Goal: Information Seeking & Learning: Learn about a topic

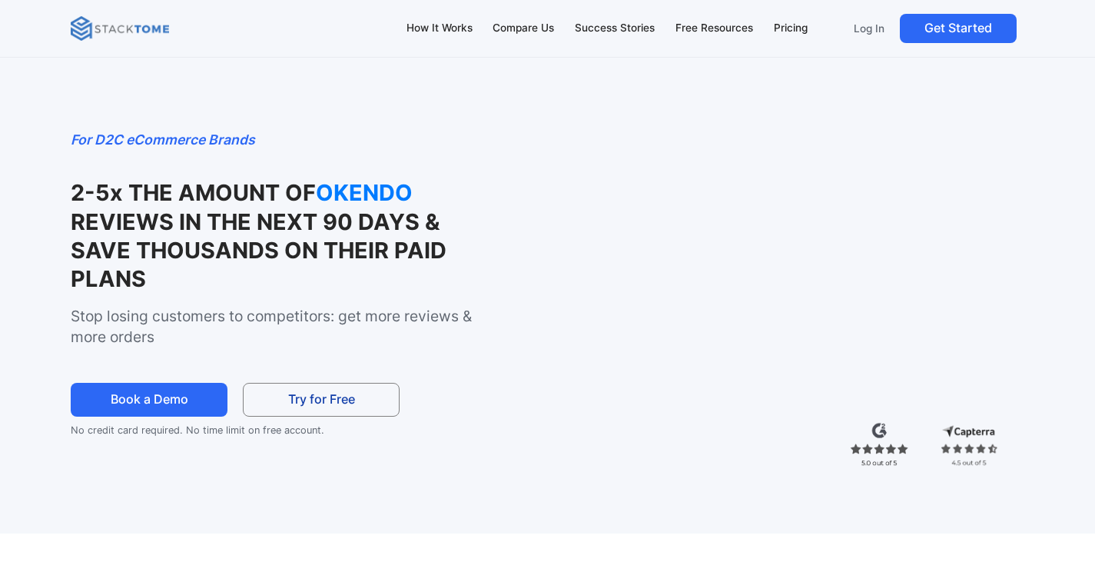
click at [908, 454] on div at bounding box center [771, 445] width 456 height 46
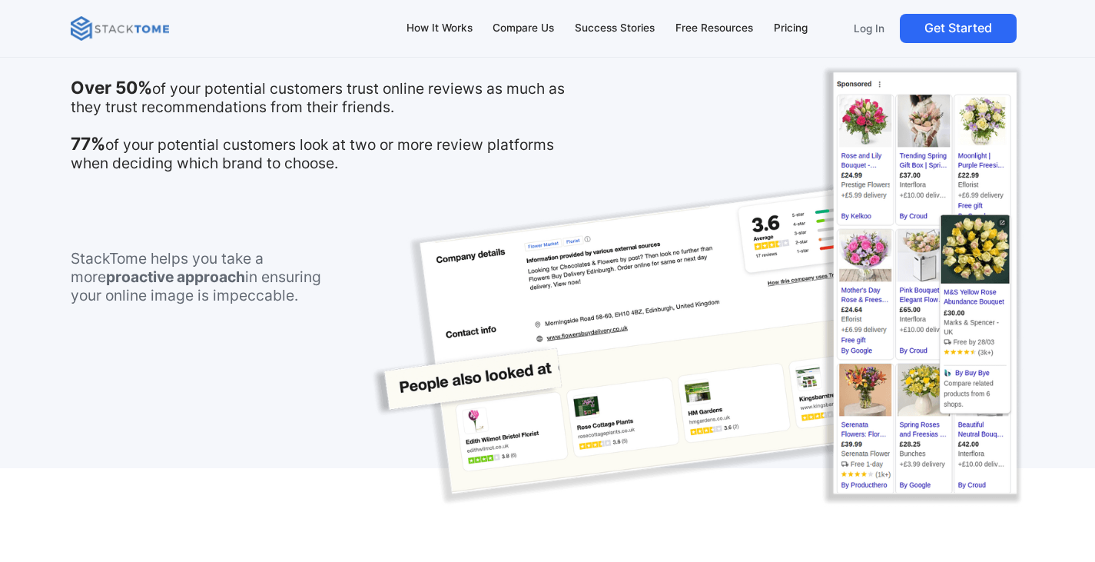
scroll to position [967, 0]
drag, startPoint x: 163, startPoint y: 99, endPoint x: 213, endPoint y: 102, distance: 50.0
click at [163, 99] on p "Over 50% of your potential customers trust online reviews as much as they trust…" at bounding box center [333, 125] width 524 height 94
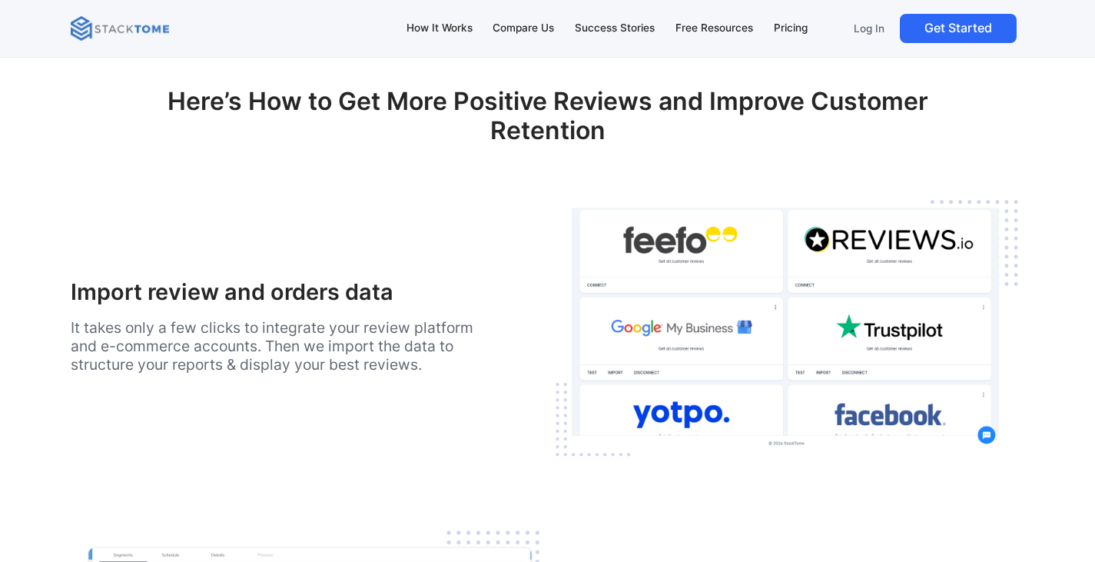
scroll to position [1734, 0]
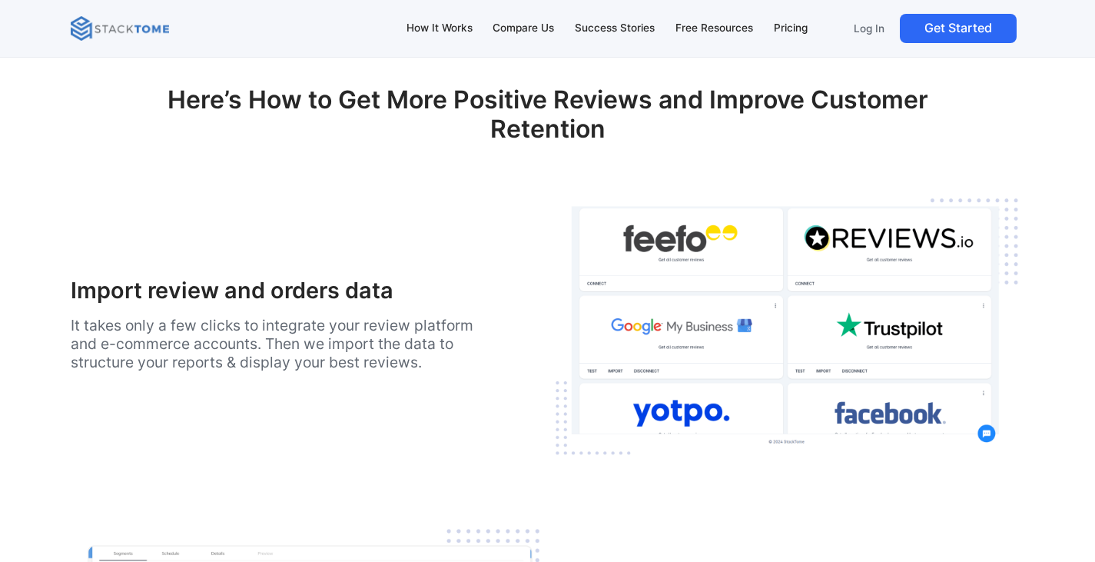
click at [926, 315] on img at bounding box center [786, 328] width 476 height 274
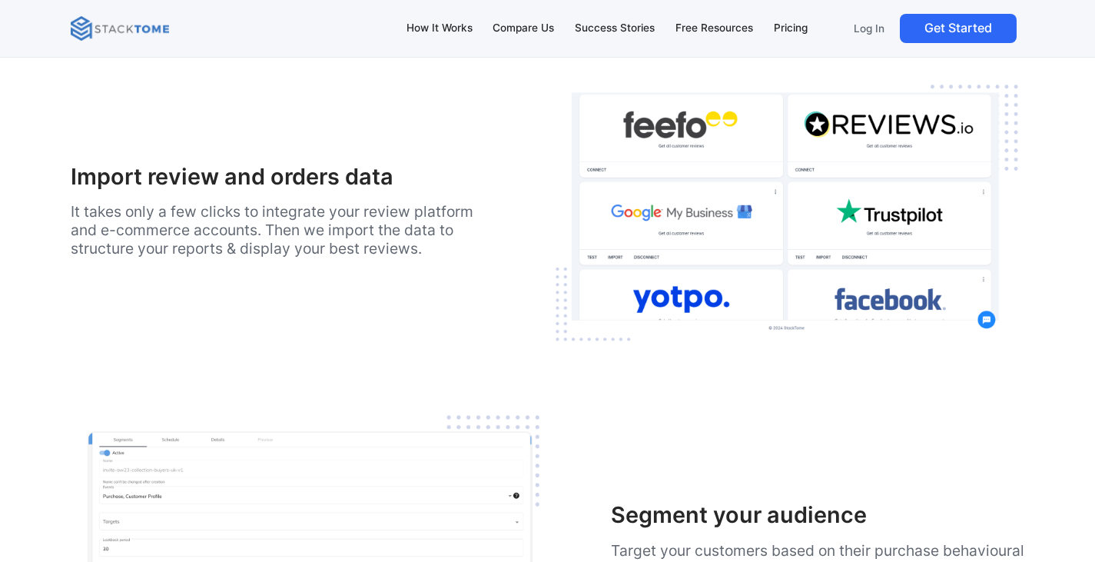
scroll to position [1894, 0]
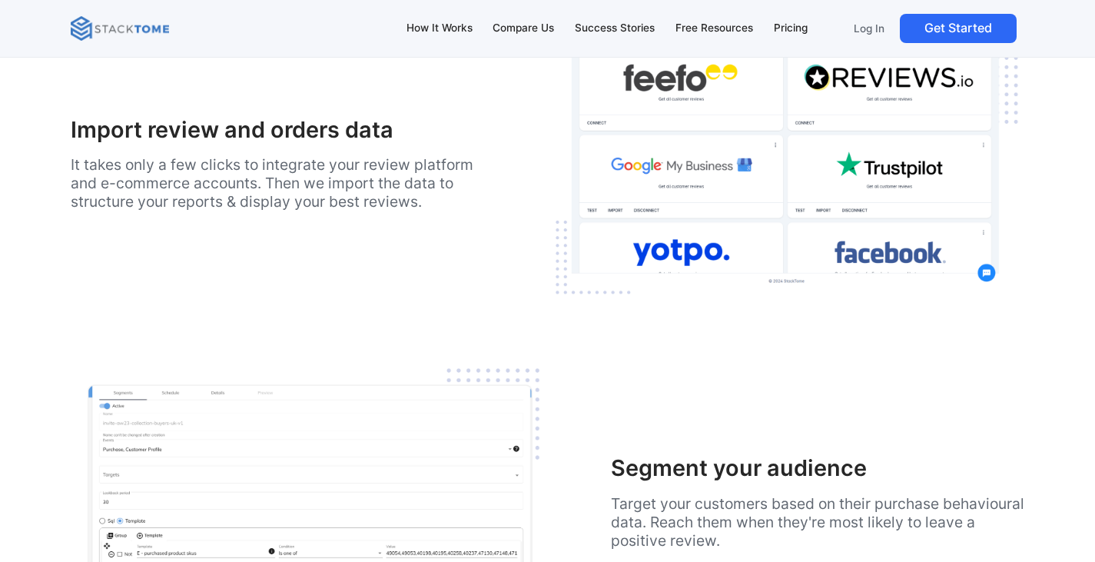
drag, startPoint x: 205, startPoint y: 341, endPoint x: 176, endPoint y: 384, distance: 52.0
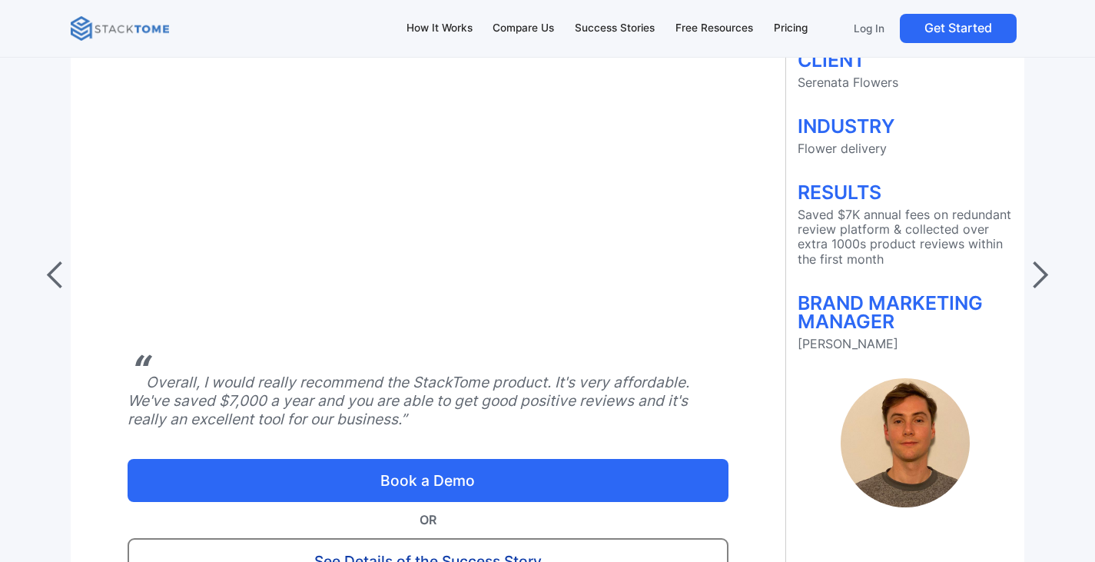
scroll to position [6189, 0]
